Goal: Task Accomplishment & Management: Use online tool/utility

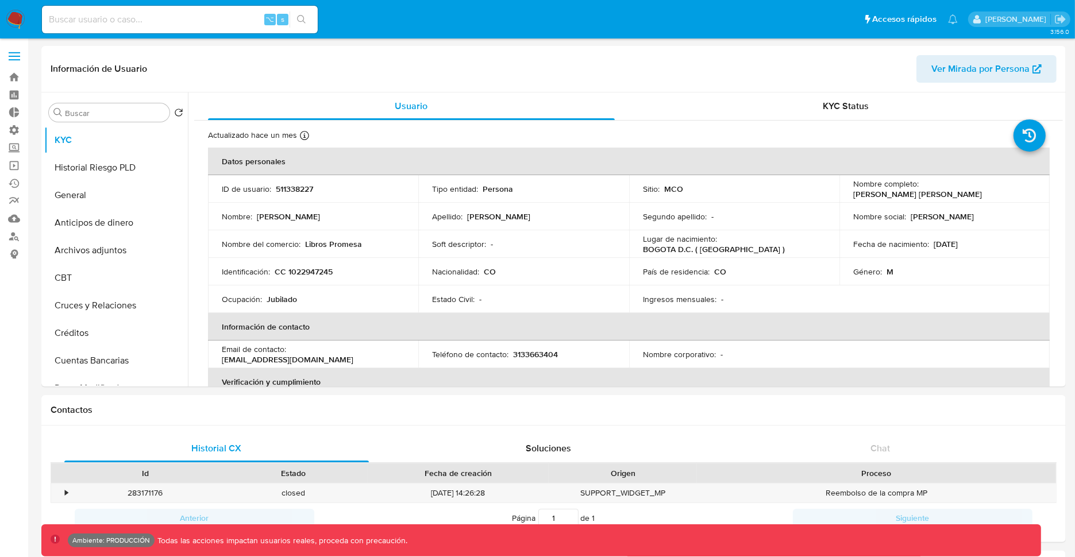
select select "10"
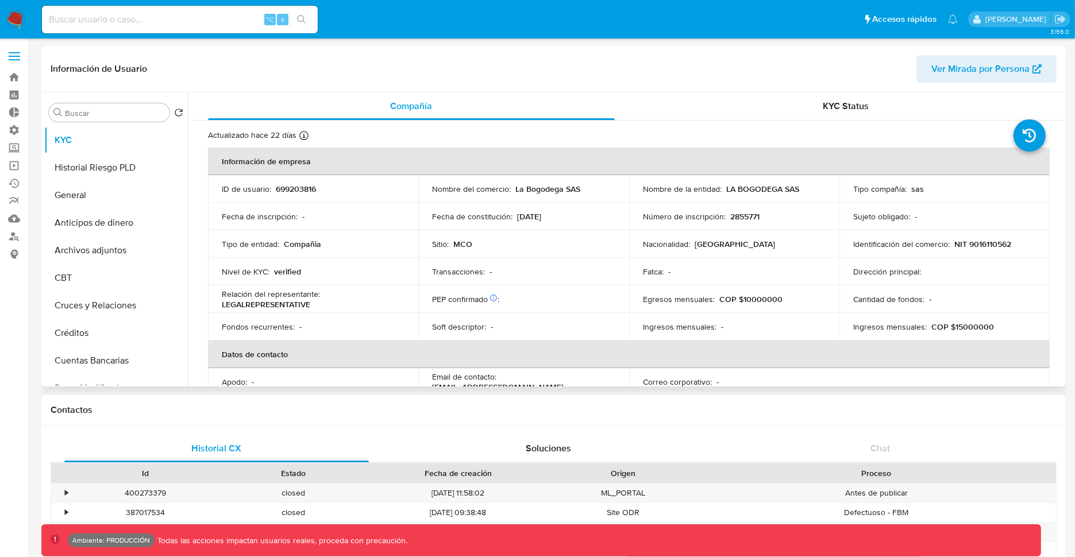
select select "10"
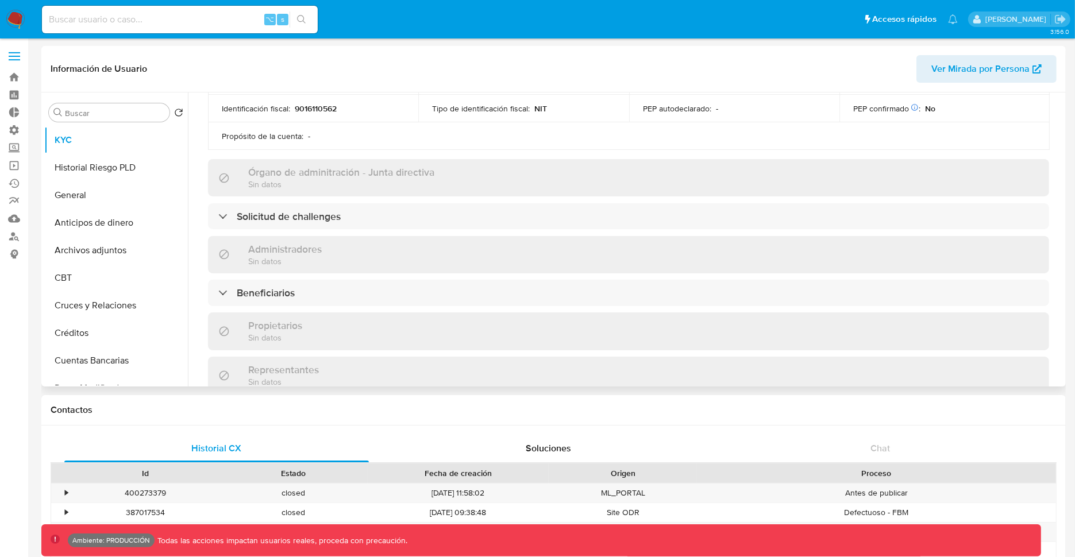
scroll to position [395, 0]
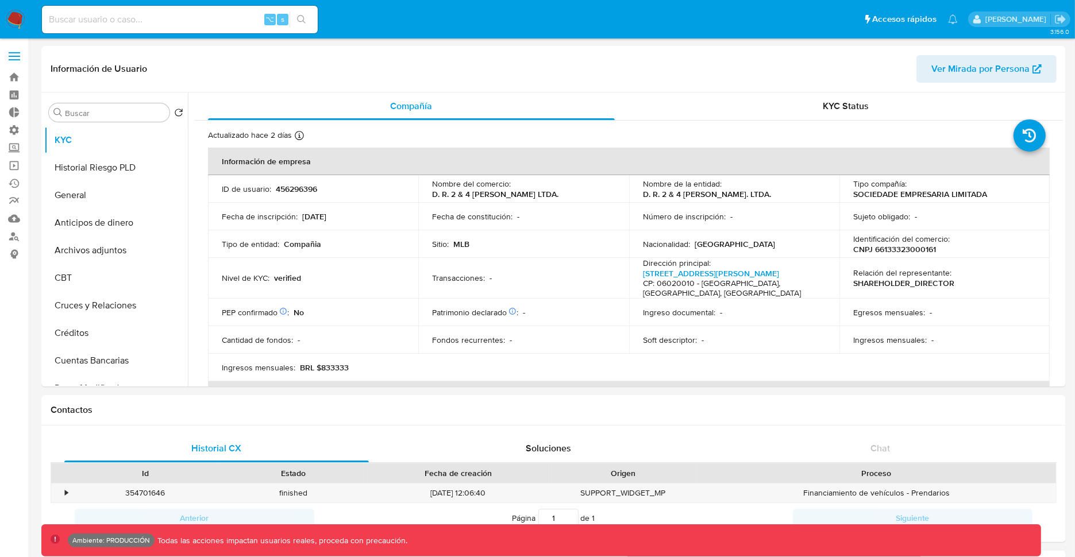
select select "10"
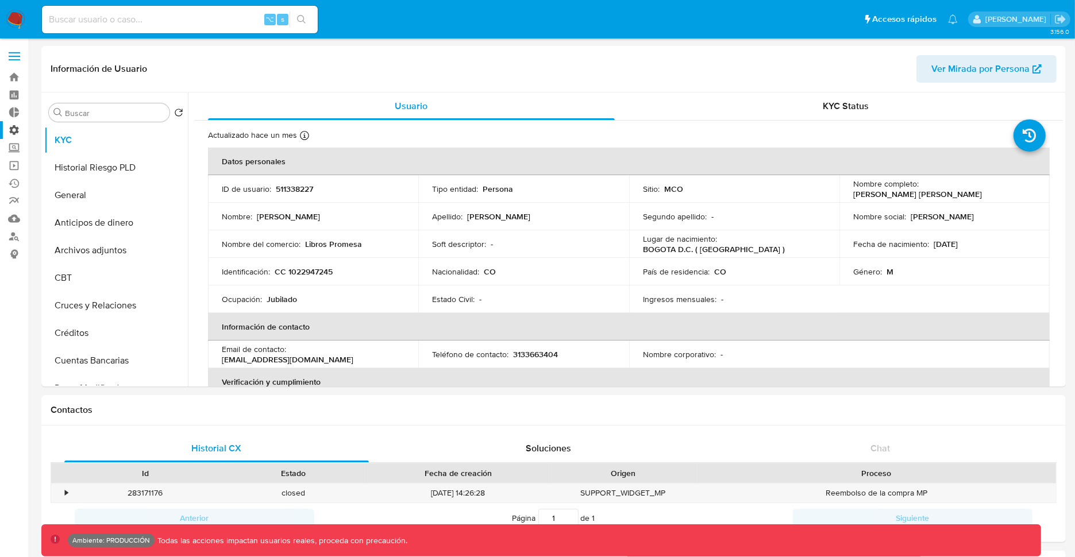
click at [16, 128] on label "Administración" at bounding box center [68, 130] width 137 height 18
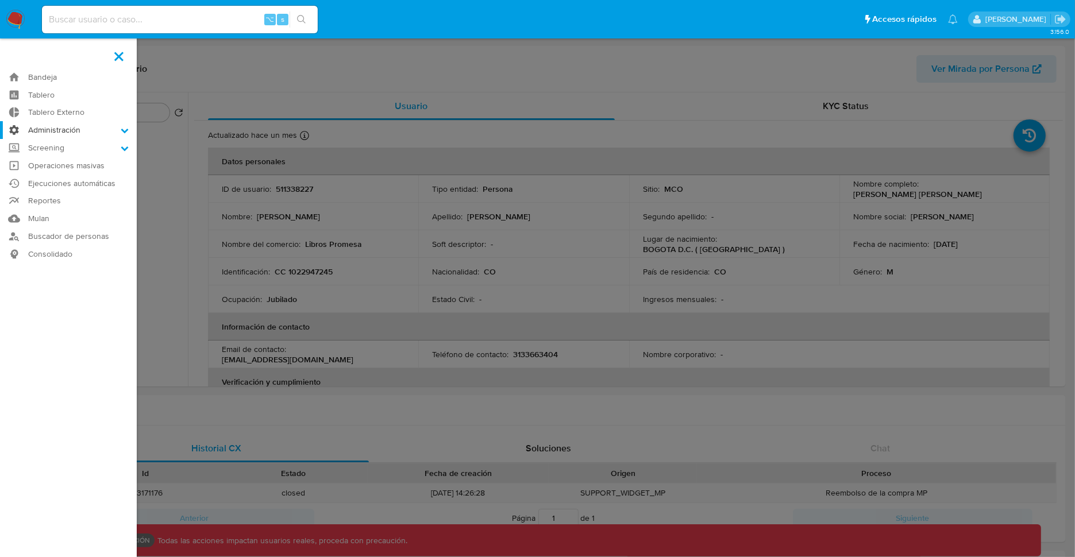
click at [0, 0] on input "Administración" at bounding box center [0, 0] width 0 height 0
select select "10"
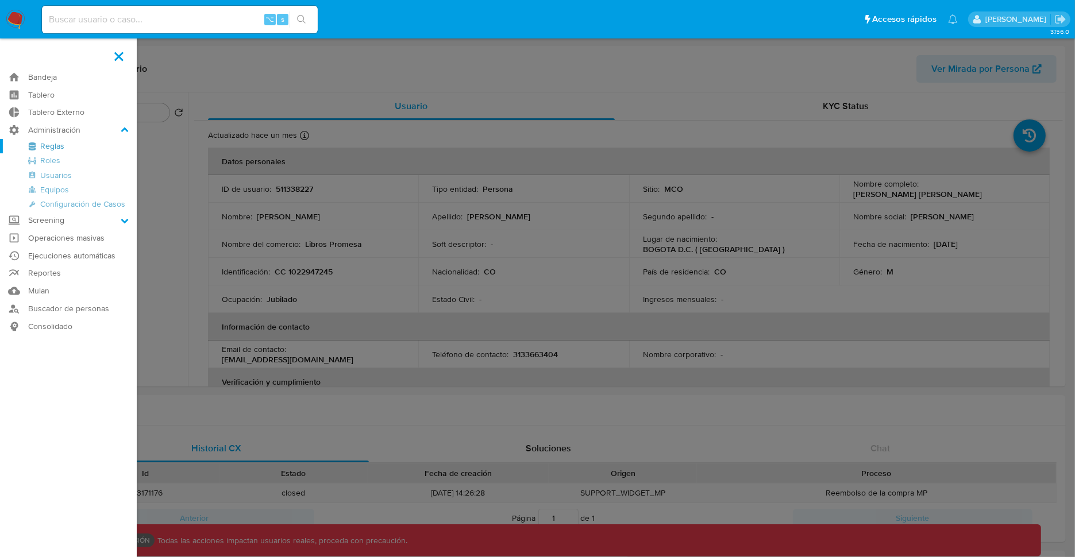
click at [43, 146] on link "Reglas" at bounding box center [68, 146] width 137 height 14
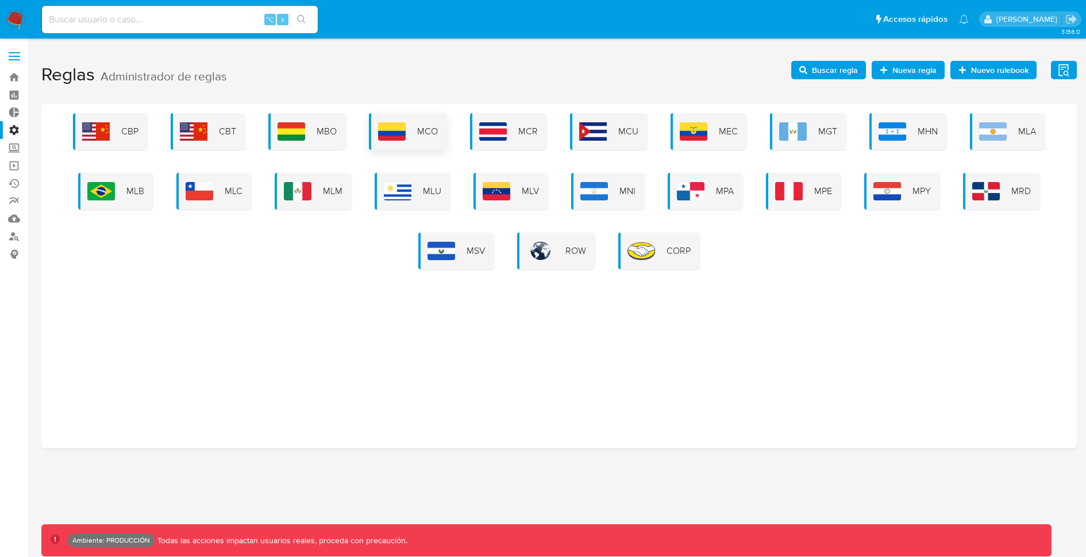
click at [396, 130] on img at bounding box center [392, 131] width 28 height 18
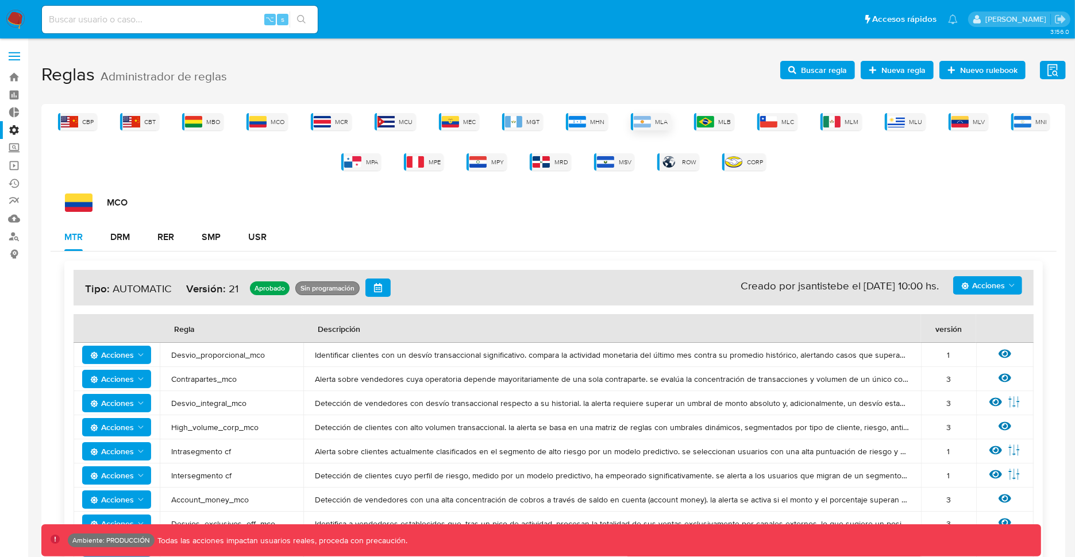
click at [658, 121] on span "MLA" at bounding box center [661, 122] width 13 height 9
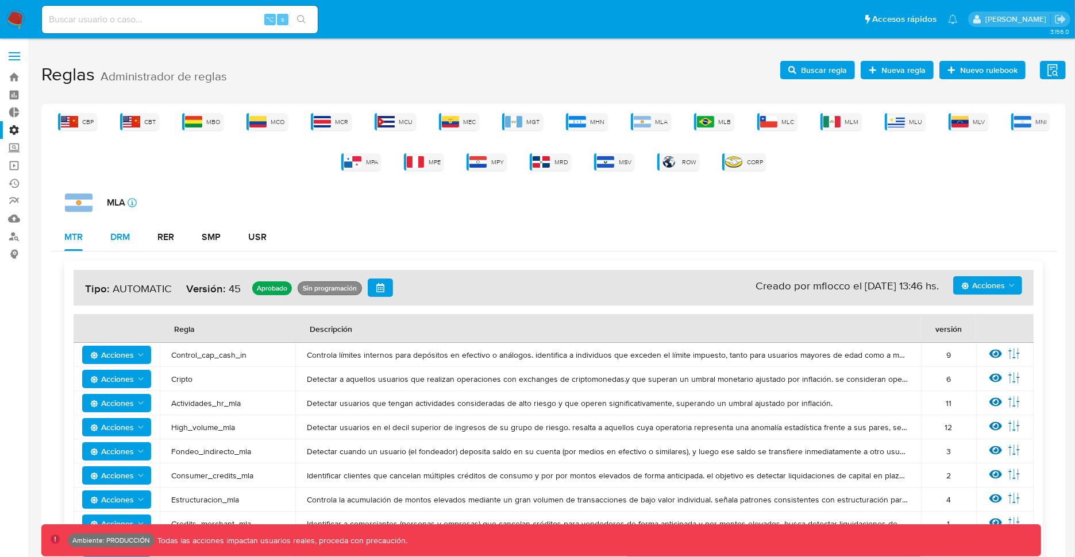
click at [108, 236] on button "DRM" at bounding box center [120, 237] width 47 height 28
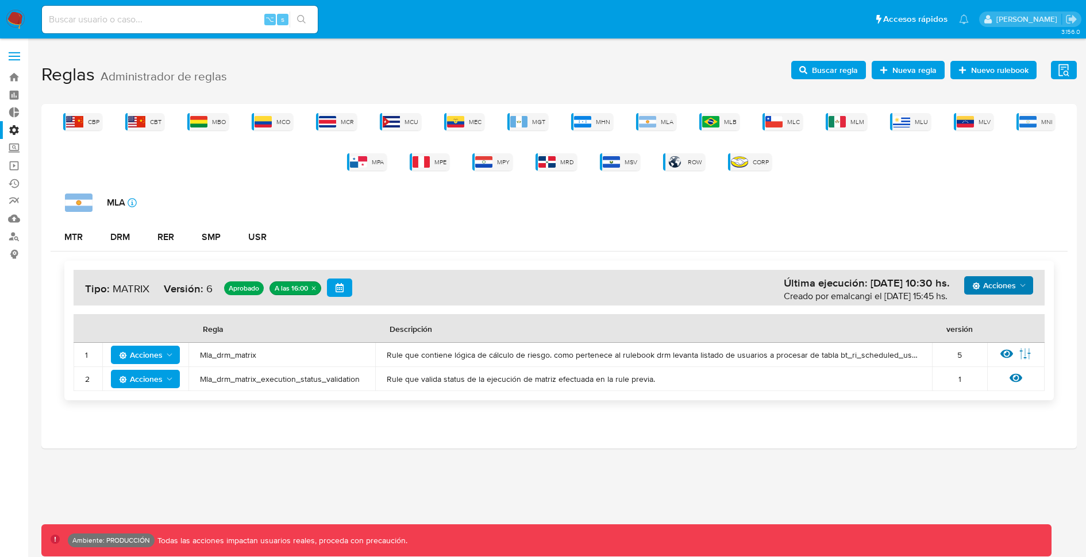
drag, startPoint x: 1002, startPoint y: 283, endPoint x: 1002, endPoint y: 290, distance: 6.9
click at [1002, 283] on span "Acciones" at bounding box center [994, 285] width 44 height 18
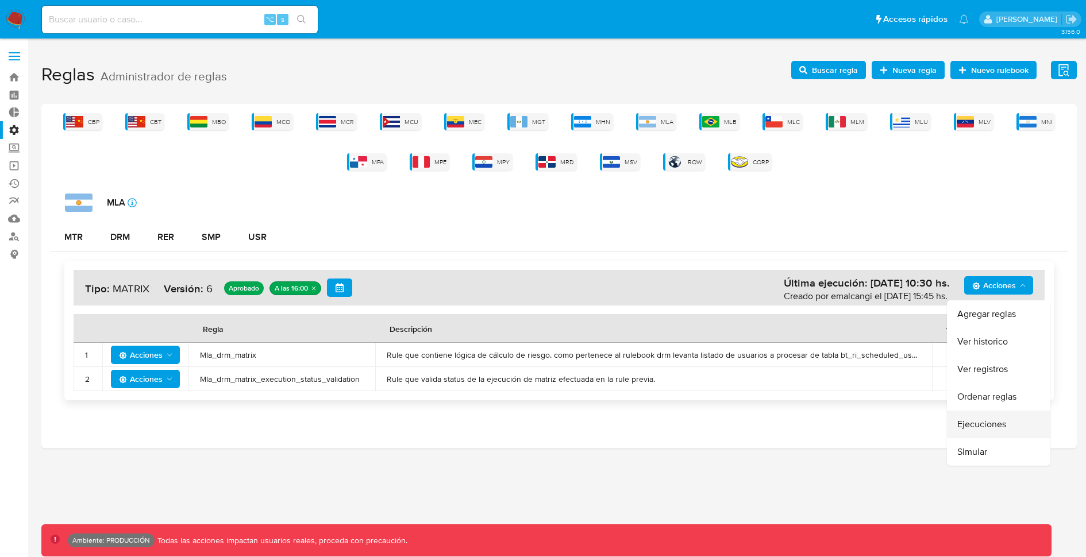
click at [986, 422] on button "Ejecuciones" at bounding box center [998, 425] width 103 height 28
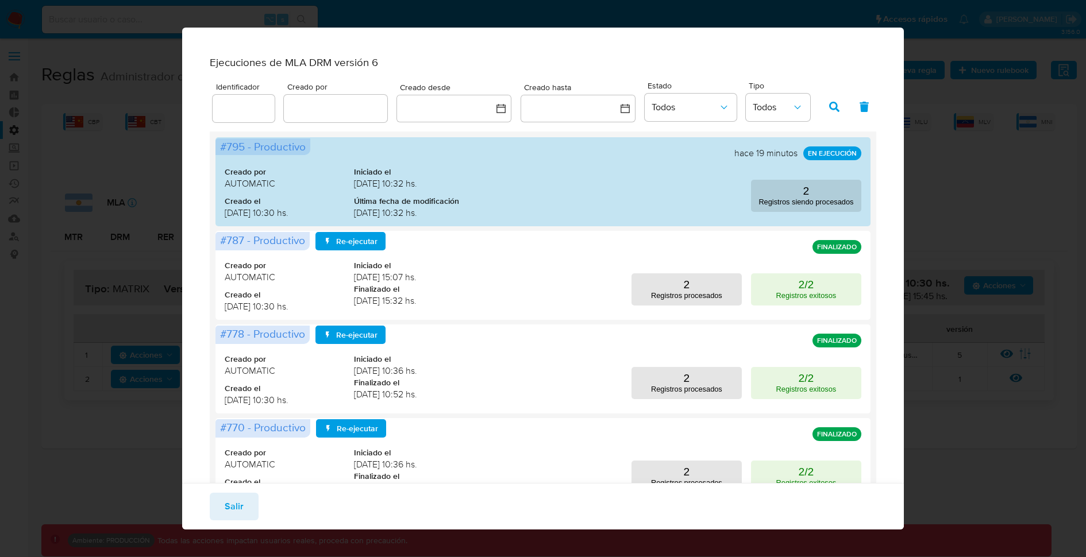
click at [982, 188] on div "Ejecuciones de MLA DRM versión 6 Identificador Creado por Creado desde Creado h…" at bounding box center [543, 278] width 1086 height 557
click at [239, 505] on span "Salir" at bounding box center [234, 506] width 19 height 25
